Goal: Task Accomplishment & Management: Manage account settings

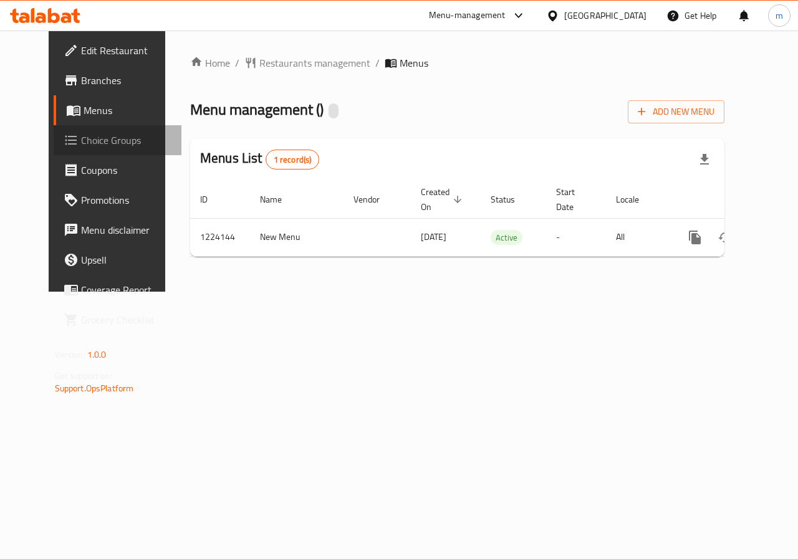
click at [99, 127] on link "Choice Groups" at bounding box center [118, 140] width 128 height 30
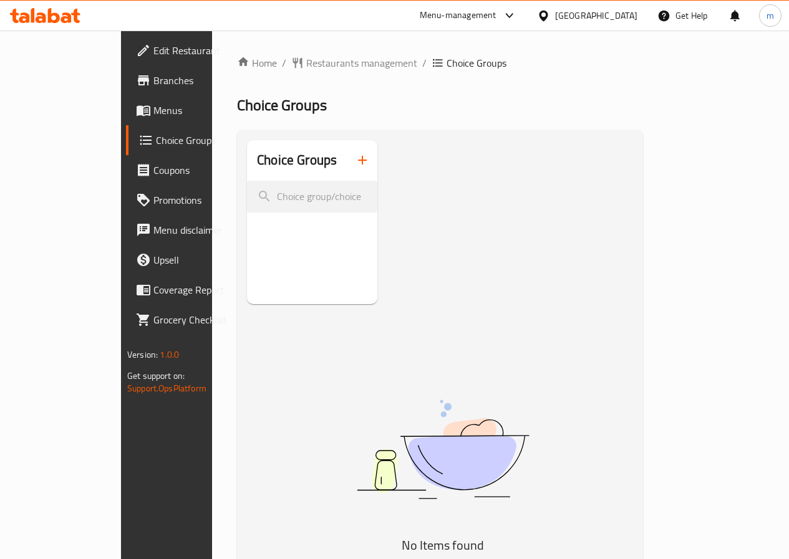
click at [156, 142] on span "Choice Groups" at bounding box center [199, 140] width 87 height 15
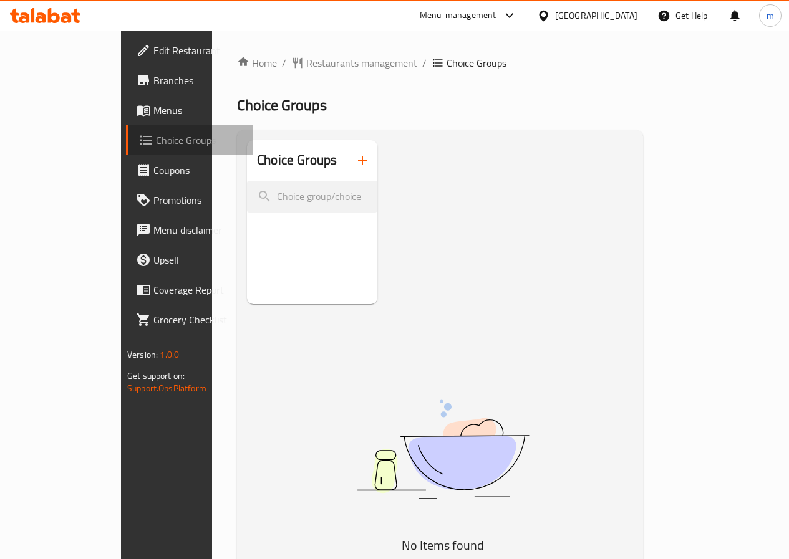
click at [156, 142] on span "Choice Groups" at bounding box center [199, 140] width 87 height 15
click at [153, 105] on span "Menus" at bounding box center [197, 110] width 89 height 15
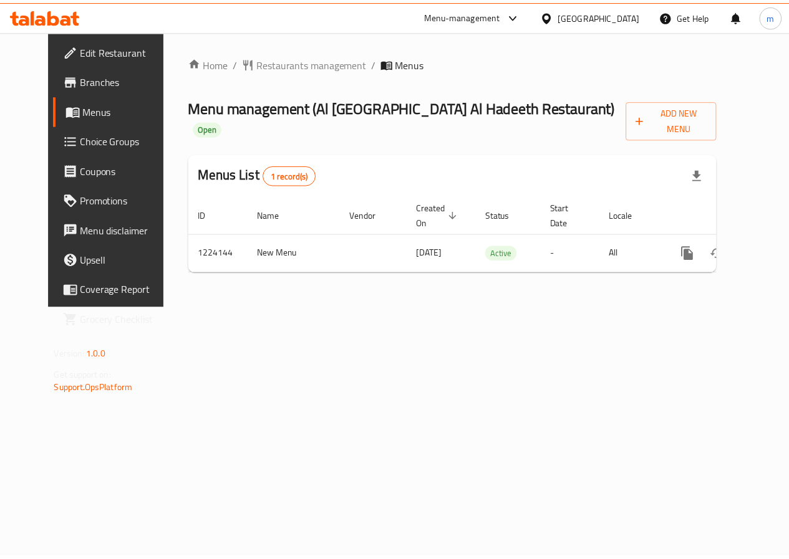
scroll to position [0, 4]
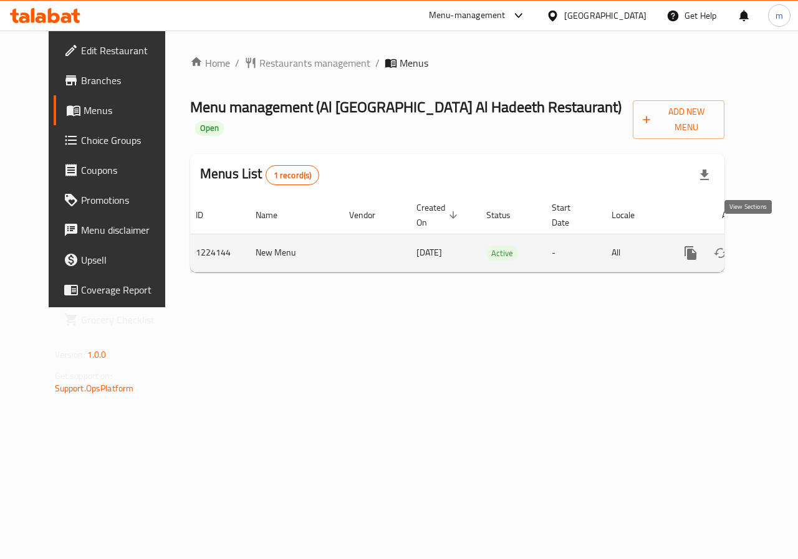
click at [775, 247] on icon "enhanced table" at bounding box center [780, 252] width 11 height 11
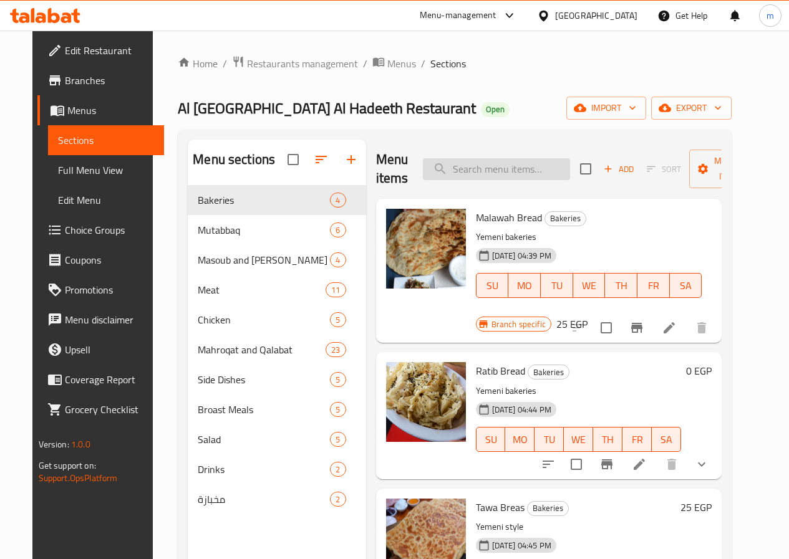
click at [433, 167] on input "search" at bounding box center [496, 169] width 147 height 22
paste input "Canned Red Beans"
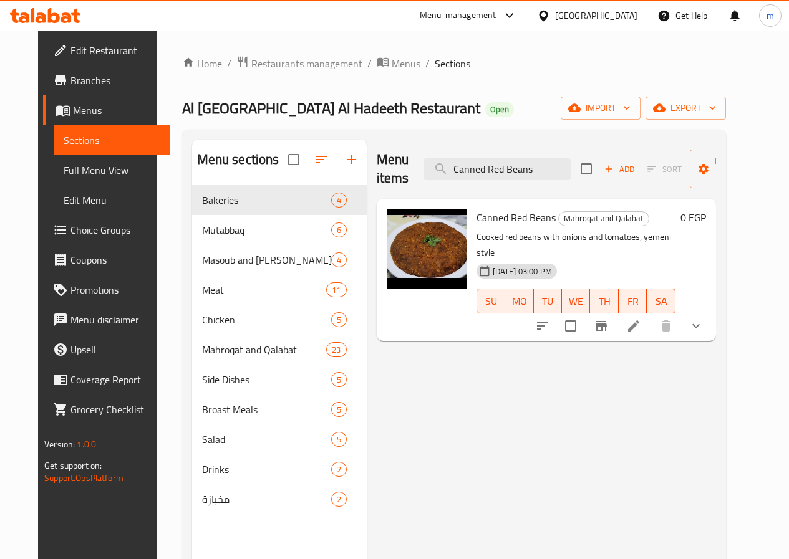
type input "Canned Red Beans"
click at [641, 319] on icon at bounding box center [633, 326] width 15 height 15
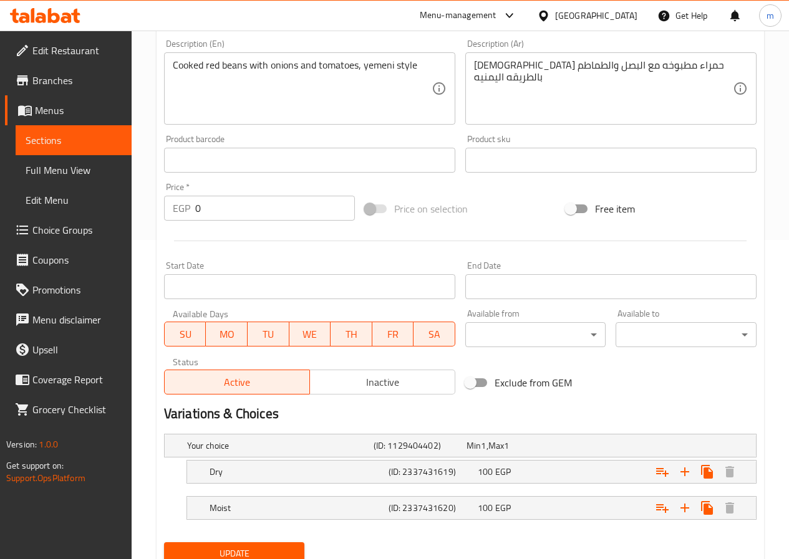
scroll to position [368, 0]
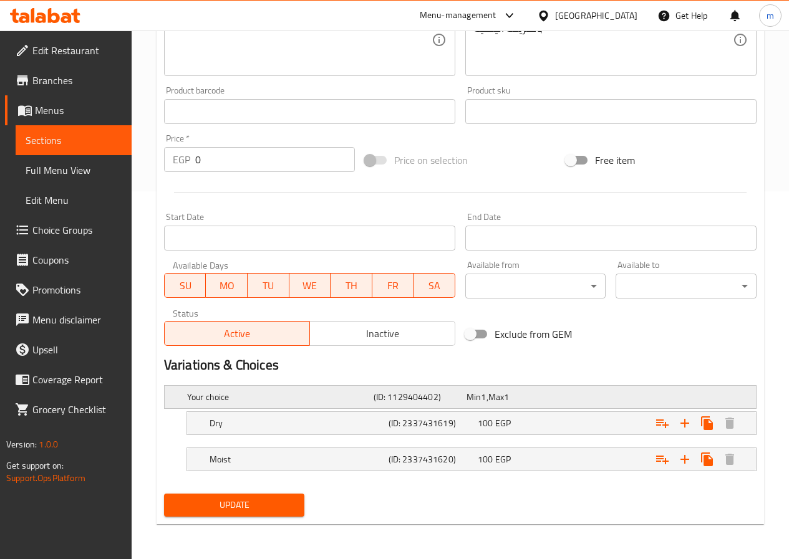
drag, startPoint x: 458, startPoint y: 395, endPoint x: 540, endPoint y: 401, distance: 81.9
click at [546, 399] on div "Your choice (ID: 1129404402) Min 1 , Max 1" at bounding box center [464, 396] width 559 height 27
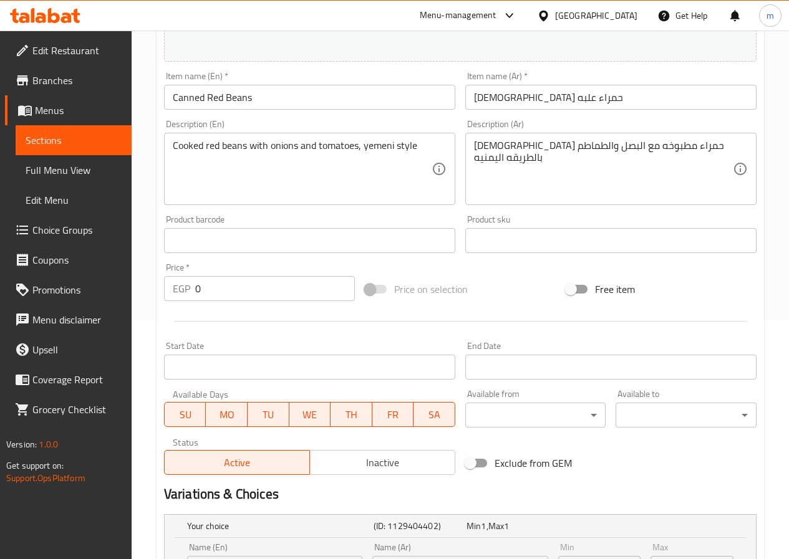
scroll to position [0, 0]
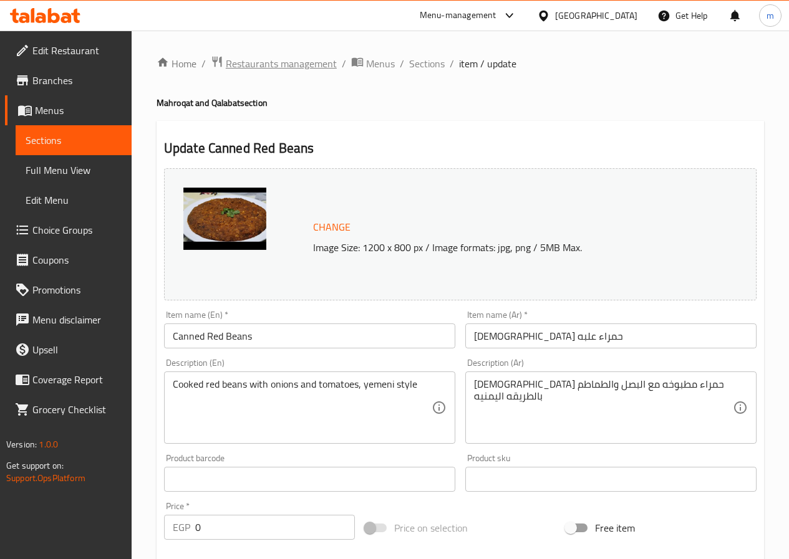
click at [241, 64] on span "Restaurants management" at bounding box center [281, 63] width 111 height 15
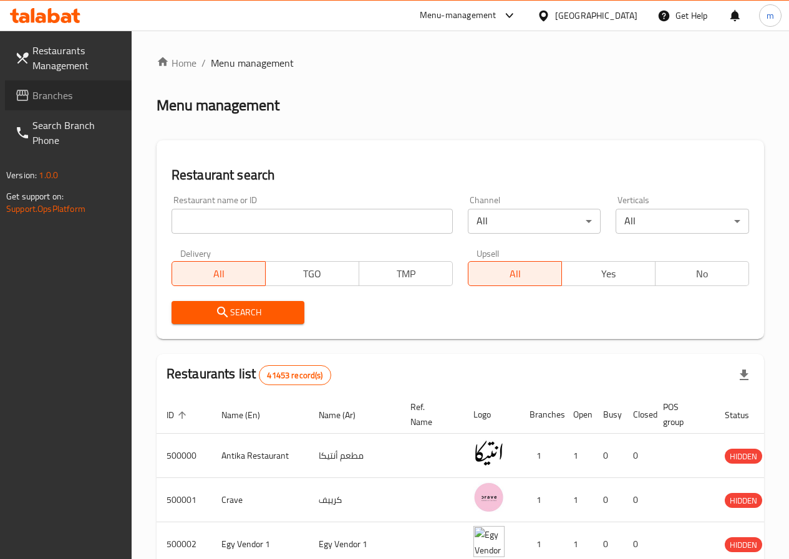
click at [74, 98] on span "Branches" at bounding box center [76, 95] width 89 height 15
